Goal: Task Accomplishment & Management: Manage account settings

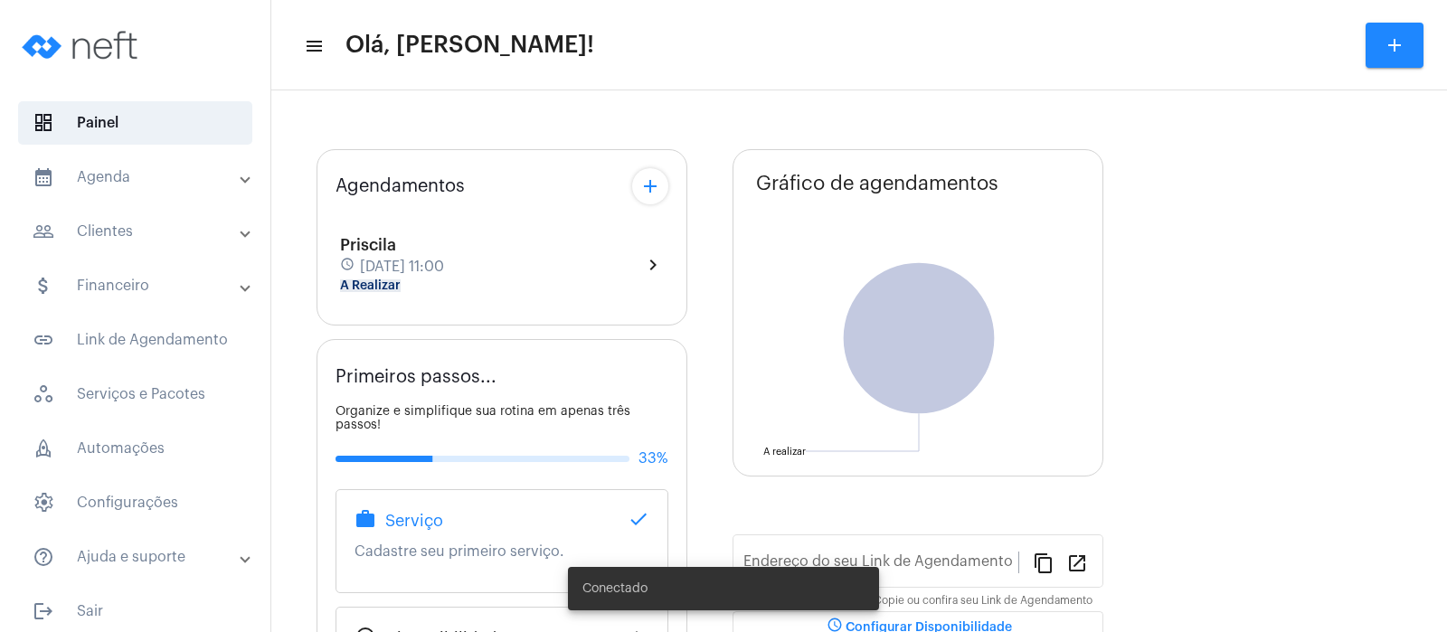
type input "[URL][DOMAIN_NAME]"
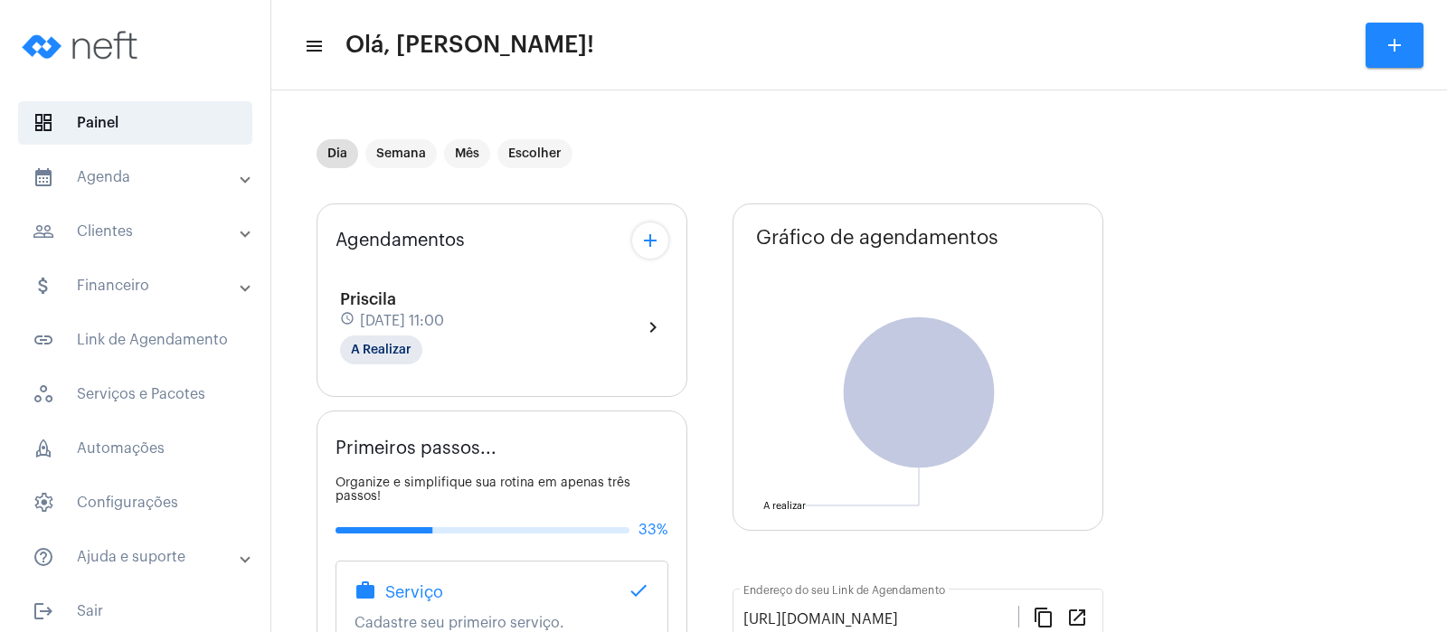
click at [86, 176] on mat-panel-title "calendar_month_outlined Agenda" at bounding box center [137, 177] width 209 height 22
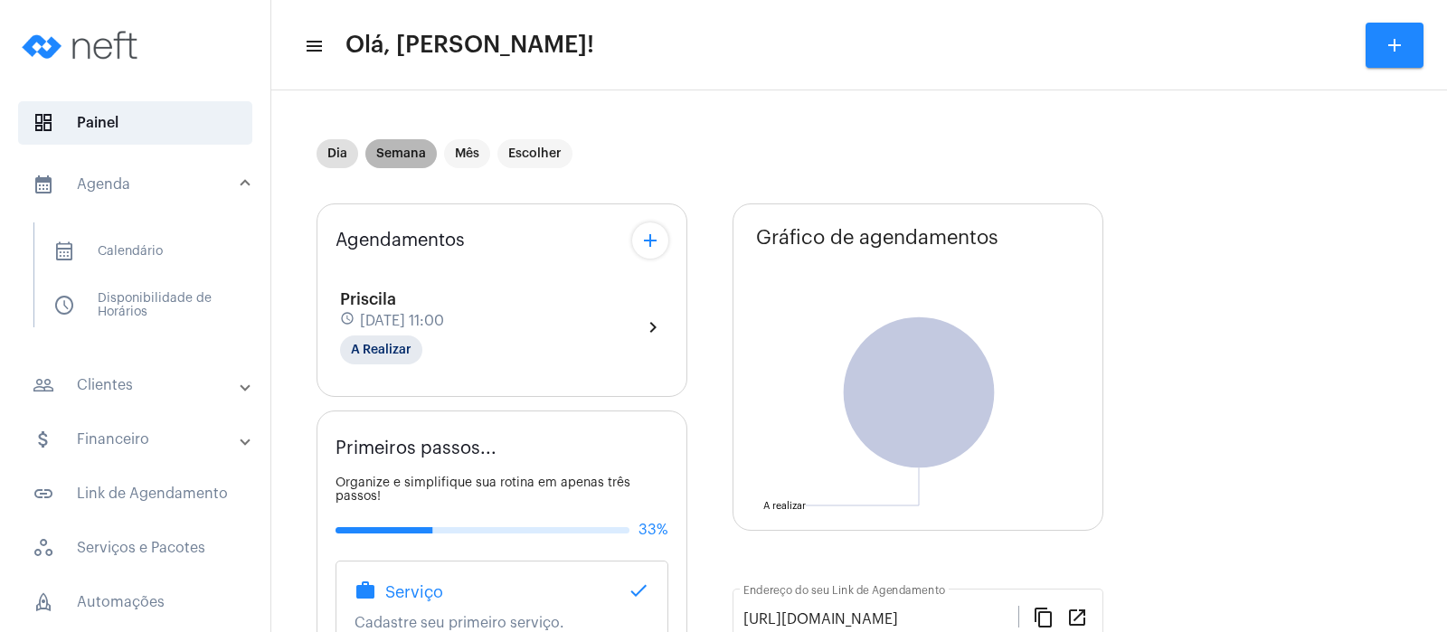
click at [402, 143] on mat-chip "Semana" at bounding box center [400, 153] width 71 height 29
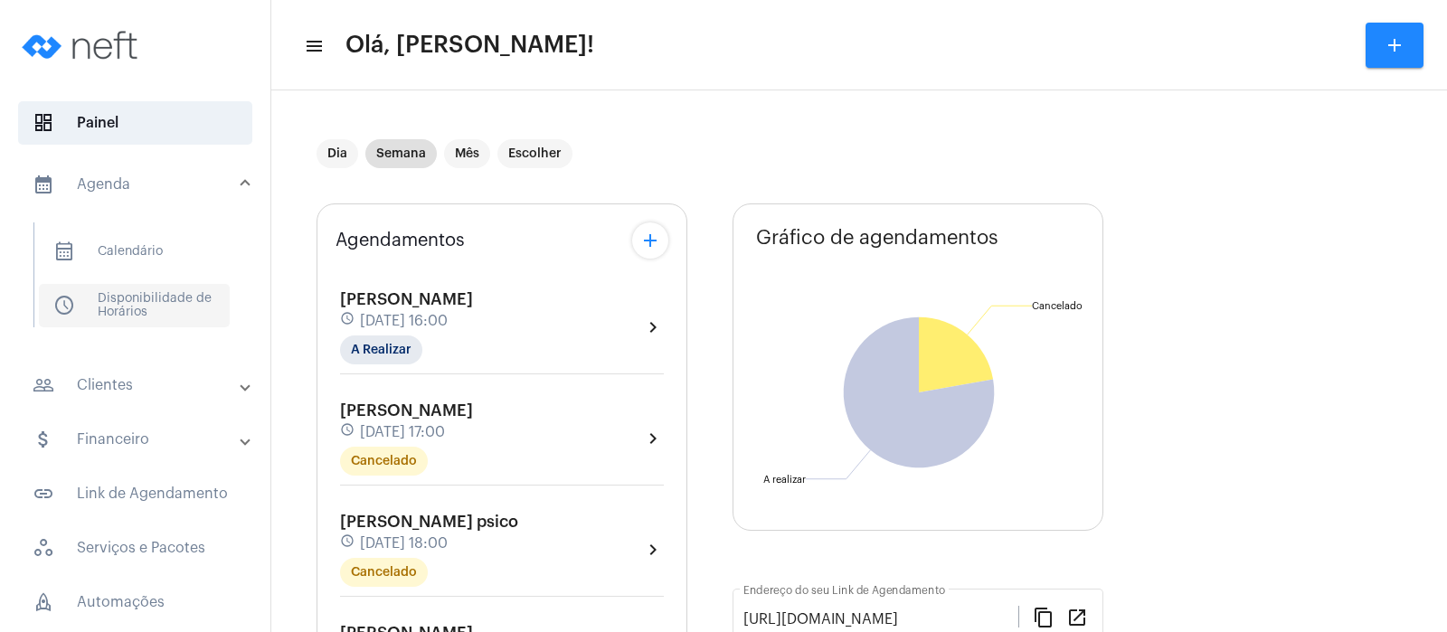
click at [119, 309] on span "schedule Disponibilidade de Horários" at bounding box center [134, 305] width 191 height 43
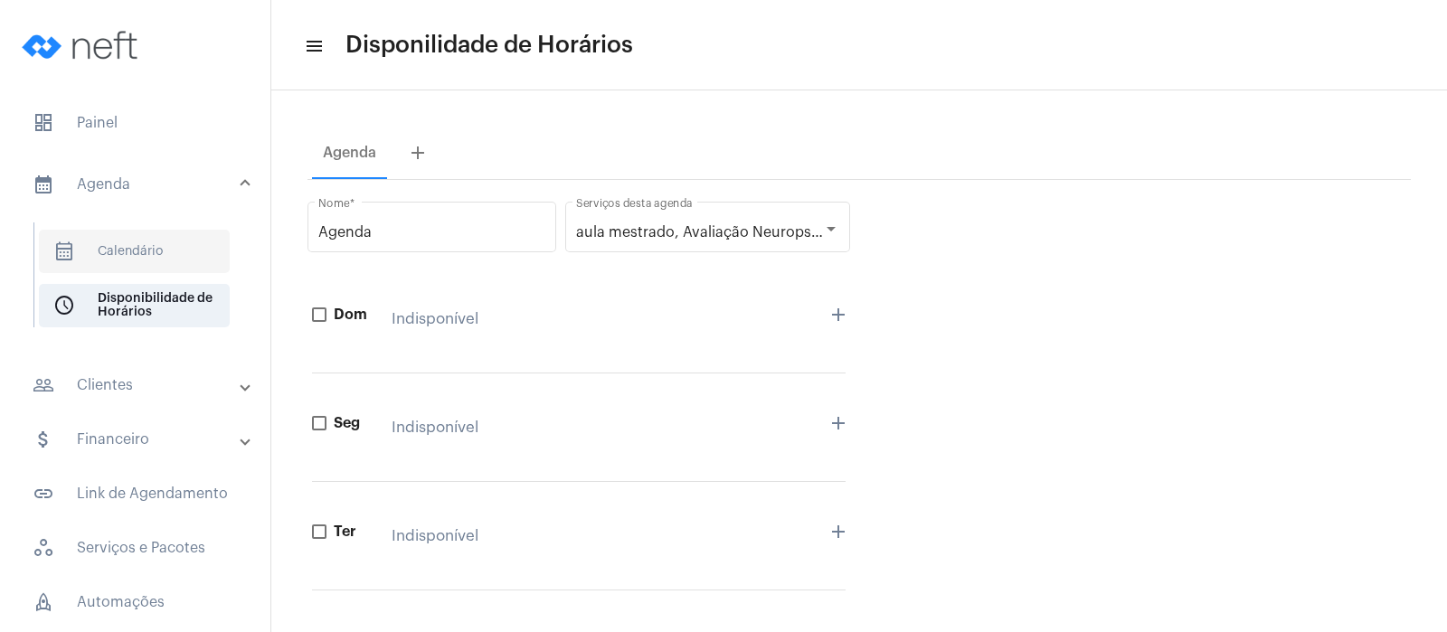
click at [140, 244] on span "calendar_month_outlined Calendário" at bounding box center [134, 251] width 191 height 43
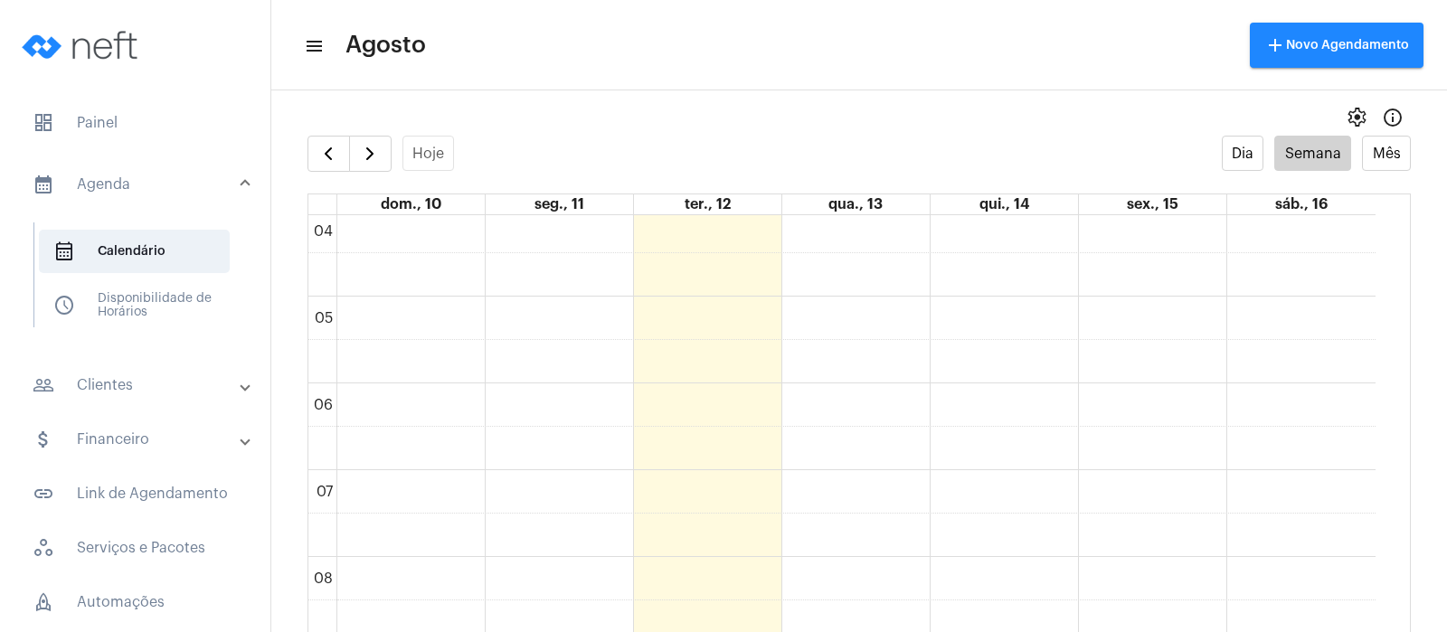
scroll to position [348, 0]
click at [1362, 147] on button "Mês" at bounding box center [1386, 153] width 49 height 35
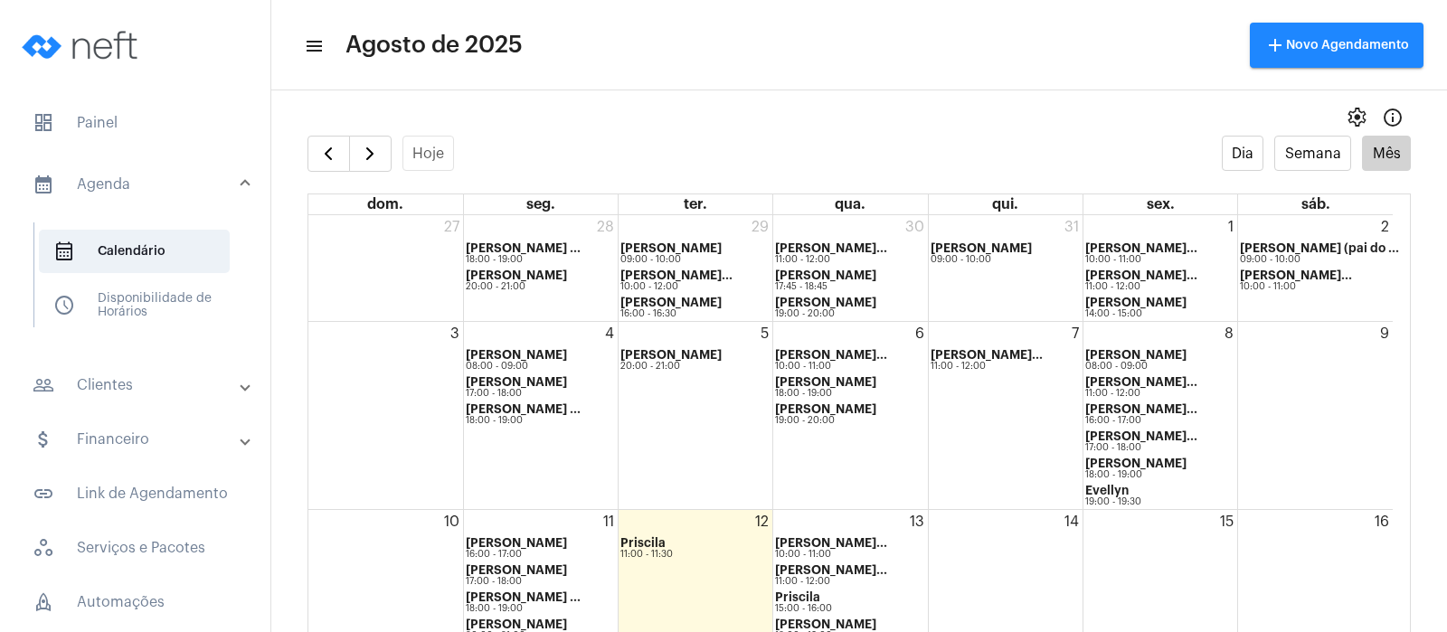
drag, startPoint x: 1419, startPoint y: 425, endPoint x: 490, endPoint y: -124, distance: 1078.7
click at [490, 0] on html "dashboard Painel calendar_month_outlined Agenda calendar_month_outlined Calendá…" at bounding box center [723, 316] width 1447 height 632
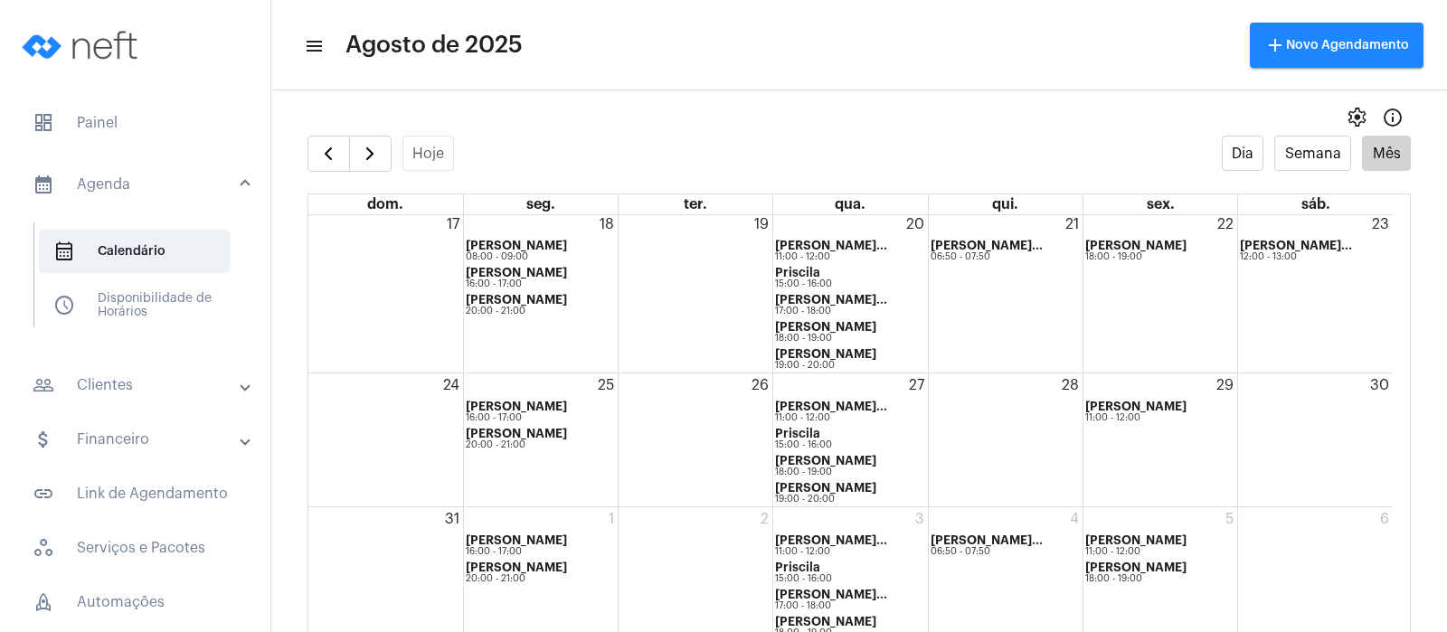
scroll to position [36, 0]
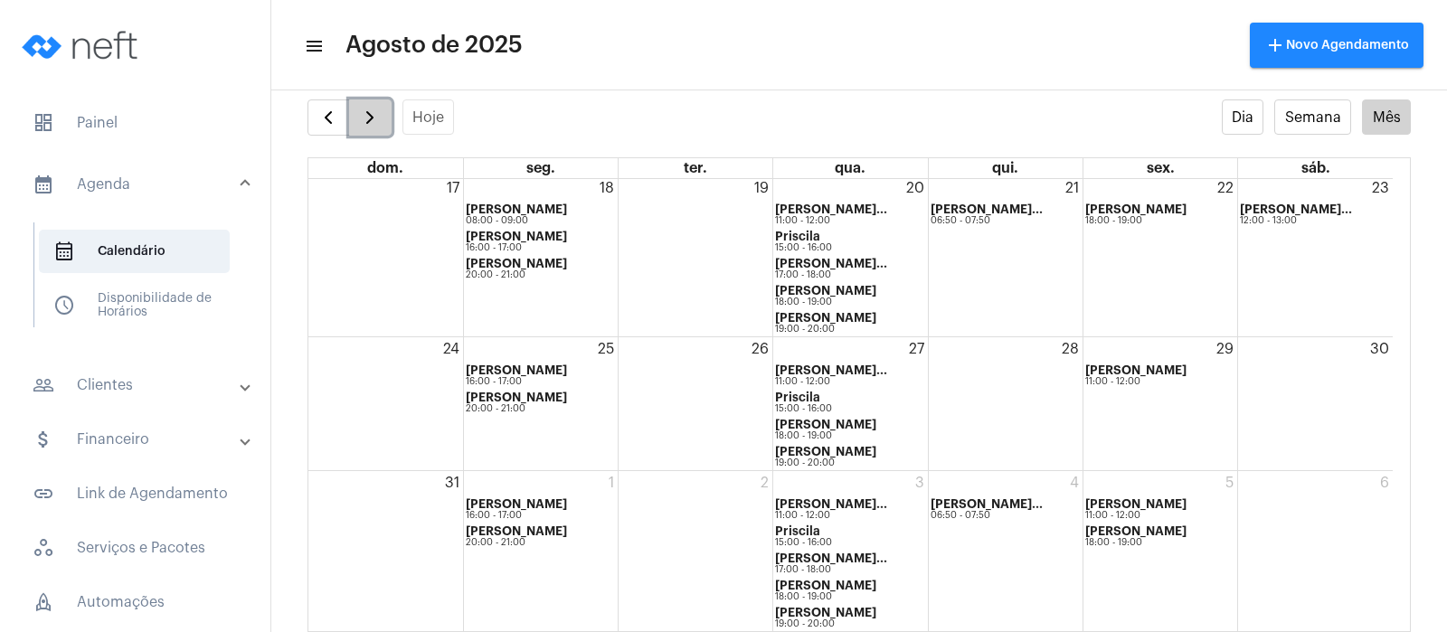
click at [365, 104] on button "button" at bounding box center [370, 117] width 42 height 36
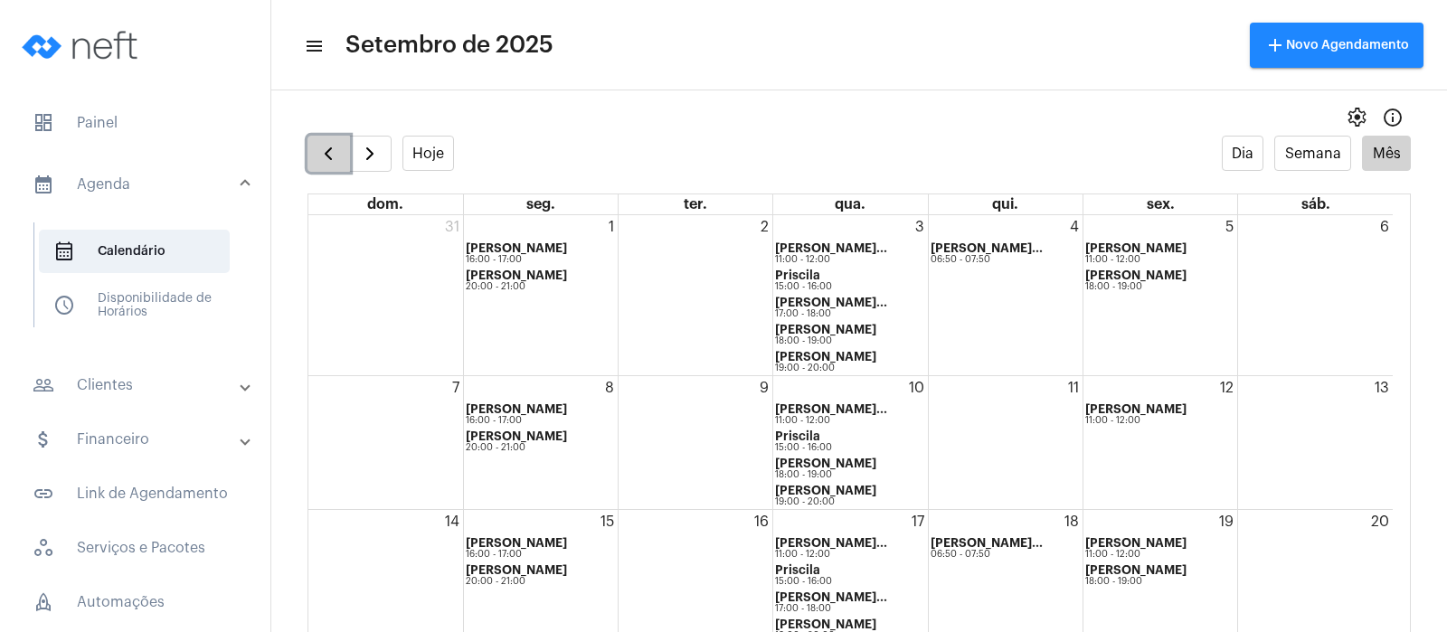
click at [332, 156] on span "button" at bounding box center [328, 154] width 22 height 22
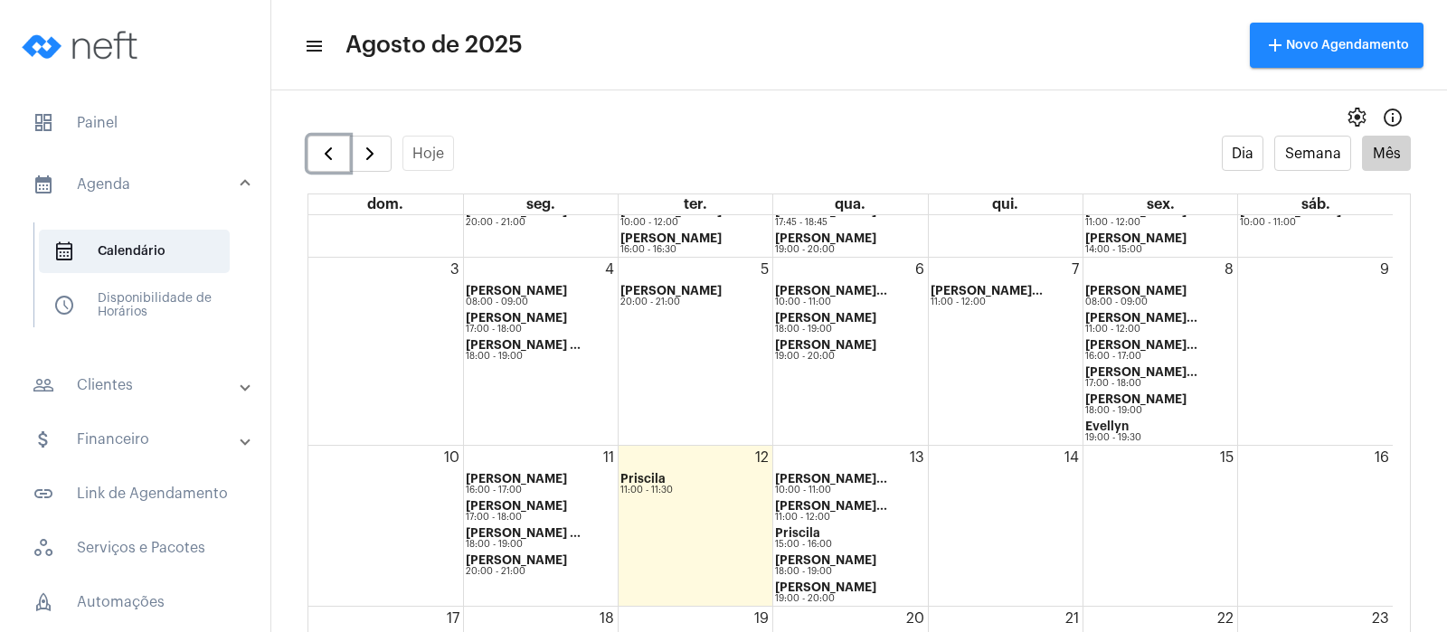
scroll to position [69, 0]
